Goal: Navigation & Orientation: Find specific page/section

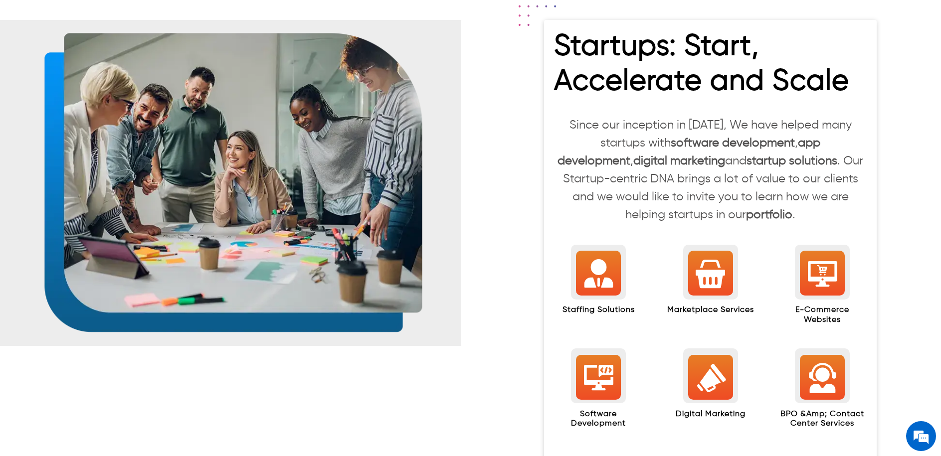
scroll to position [896, 0]
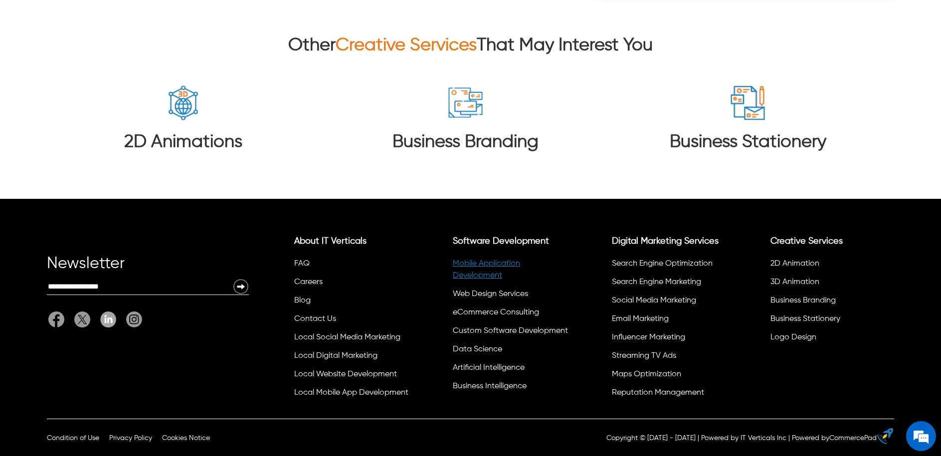
scroll to position [3616, 0]
